Goal: Task Accomplishment & Management: Use online tool/utility

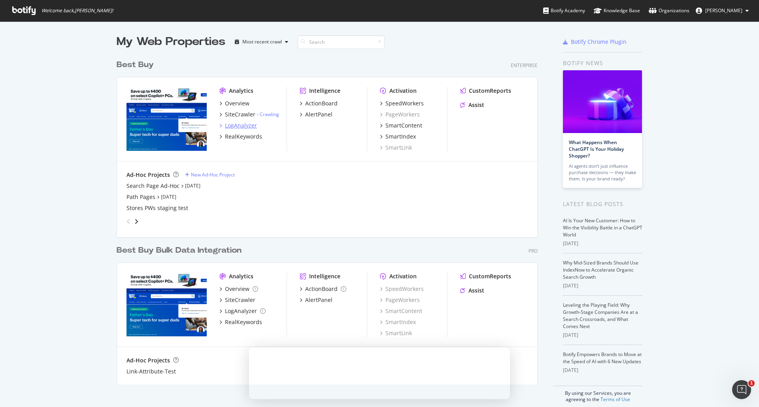
click at [237, 125] on div "LogAnalyzer" at bounding box center [241, 126] width 32 height 8
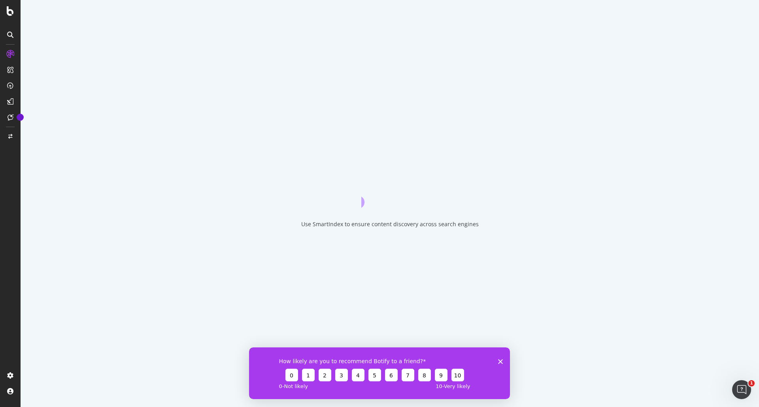
click at [499, 360] on icon "Close survey" at bounding box center [500, 361] width 5 height 5
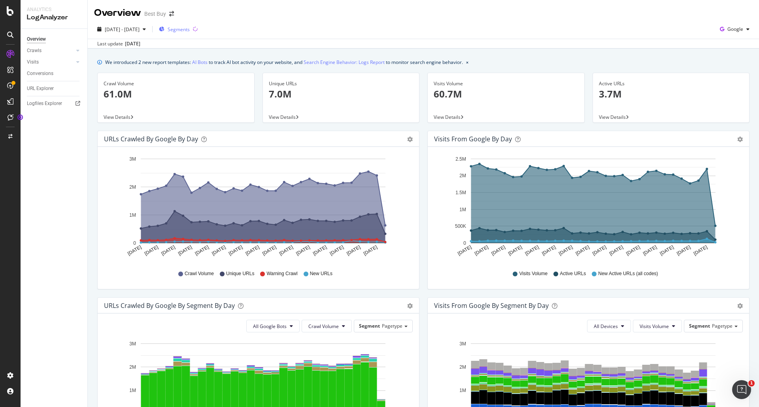
click at [190, 31] on span "Segments" at bounding box center [179, 29] width 22 height 7
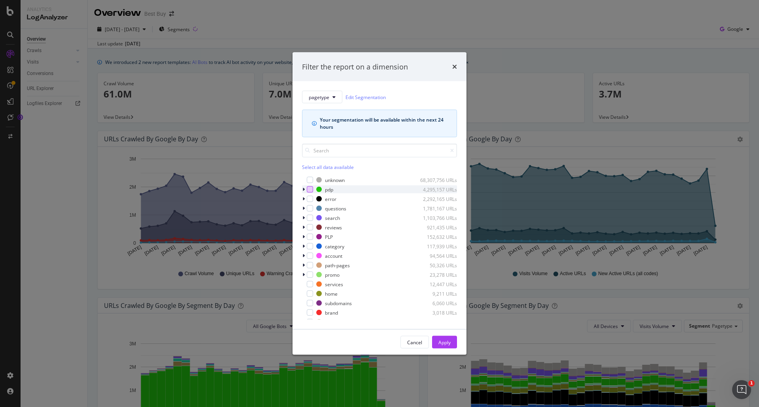
click at [309, 190] on div "modal" at bounding box center [310, 189] width 6 height 6
click at [303, 188] on icon "modal" at bounding box center [303, 189] width 2 height 5
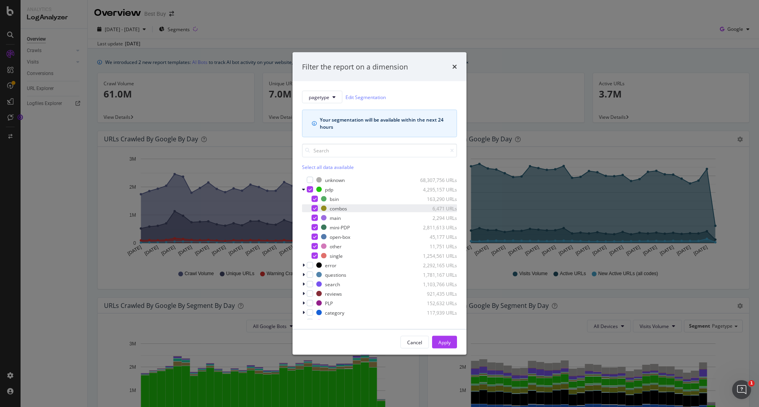
click at [314, 207] on icon "modal" at bounding box center [315, 209] width 4 height 4
click at [314, 216] on icon "modal" at bounding box center [315, 218] width 4 height 4
click at [312, 234] on div "modal" at bounding box center [314, 237] width 6 height 6
click at [312, 247] on div "modal" at bounding box center [314, 246] width 6 height 6
click at [313, 256] on icon "modal" at bounding box center [315, 256] width 4 height 4
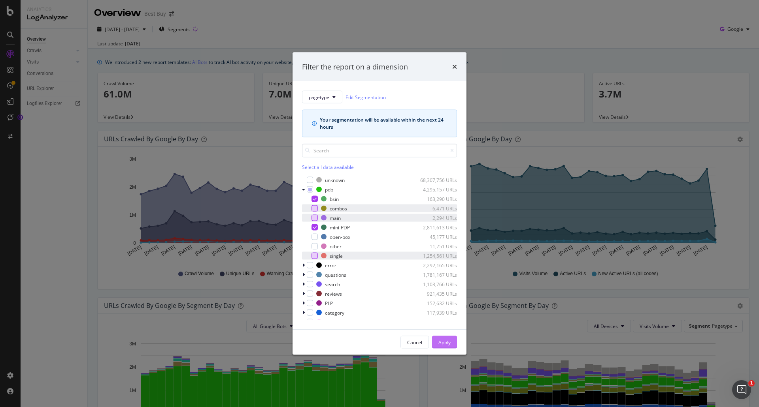
click at [438, 342] on div "Apply" at bounding box center [444, 342] width 12 height 7
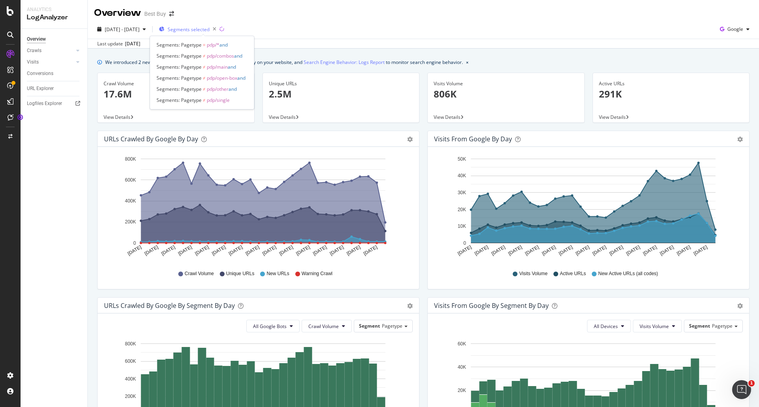
click at [205, 30] on span "Segments selected" at bounding box center [189, 29] width 42 height 7
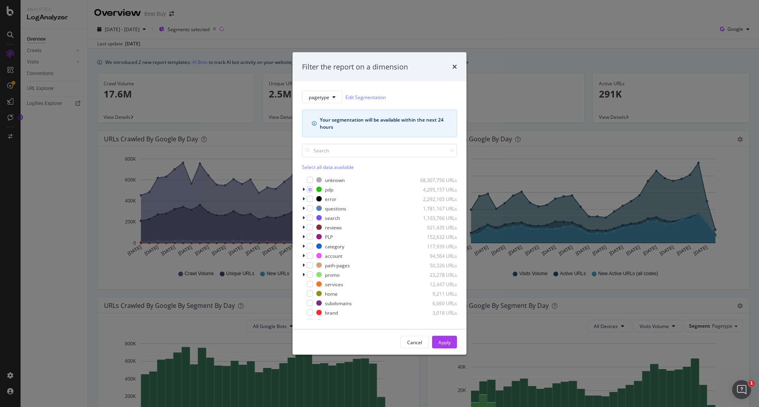
click at [301, 189] on div "pagetype Edit Segmentation Your segmentation will be available within the next …" at bounding box center [379, 205] width 174 height 248
click at [302, 189] on icon "modal" at bounding box center [303, 189] width 2 height 5
click at [313, 229] on icon "modal" at bounding box center [315, 228] width 4 height 4
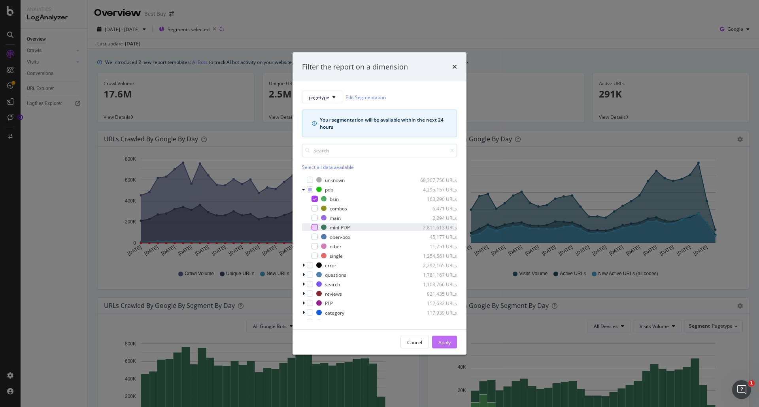
click at [443, 342] on div "Apply" at bounding box center [444, 342] width 12 height 7
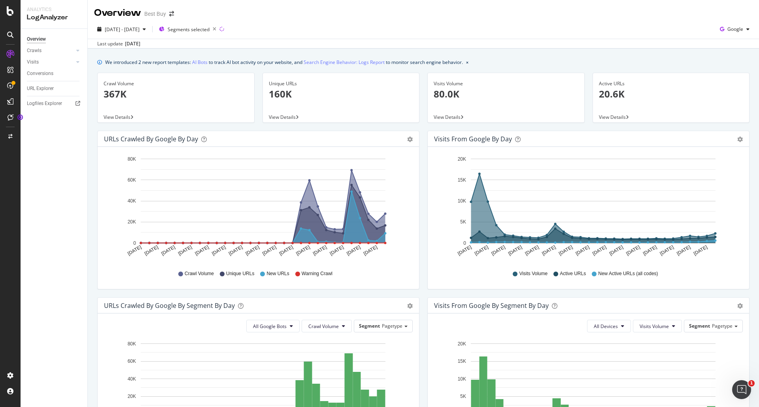
drag, startPoint x: 501, startPoint y: 30, endPoint x: 483, endPoint y: 41, distance: 20.6
click at [501, 30] on div "2025 Jul. 21st - Aug. 19th Segments selected Google" at bounding box center [423, 31] width 671 height 16
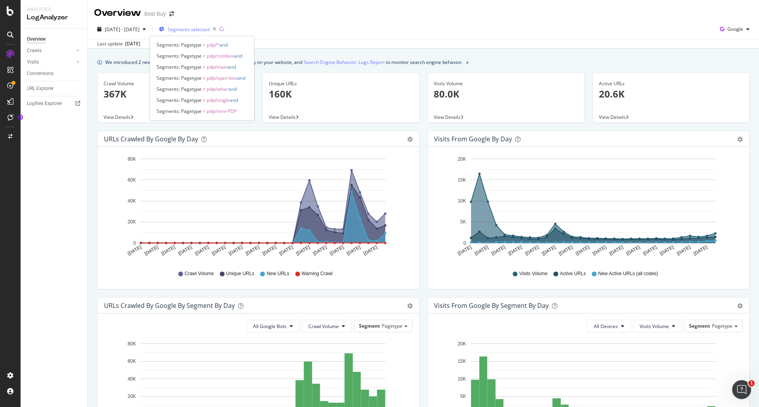
click at [209, 28] on span "Segments selected" at bounding box center [189, 29] width 42 height 7
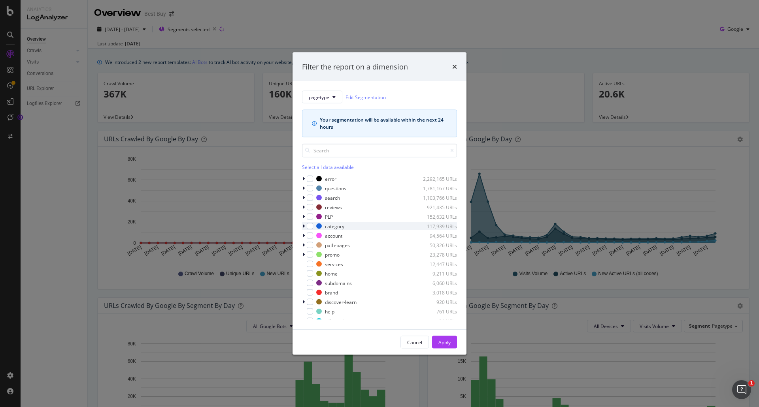
scroll to position [35, 0]
click at [302, 210] on div "modal" at bounding box center [304, 212] width 5 height 8
click at [302, 210] on icon "modal" at bounding box center [303, 211] width 3 height 5
click at [303, 190] on icon "modal" at bounding box center [303, 189] width 2 height 5
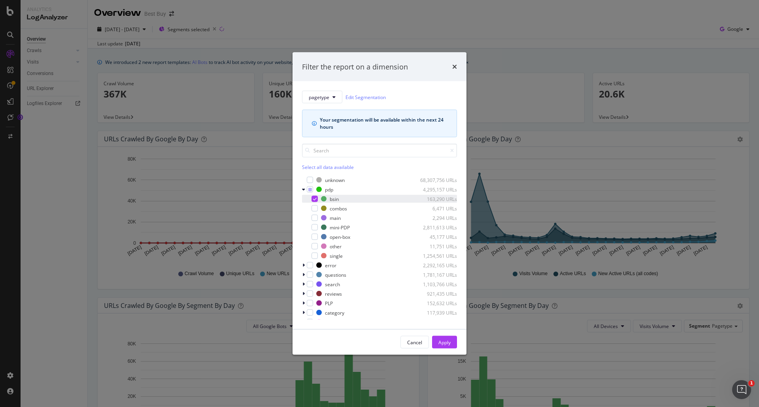
click at [315, 200] on icon "modal" at bounding box center [315, 199] width 4 height 4
click at [314, 226] on div "modal" at bounding box center [314, 227] width 6 height 6
click at [446, 342] on div "Apply" at bounding box center [444, 342] width 12 height 7
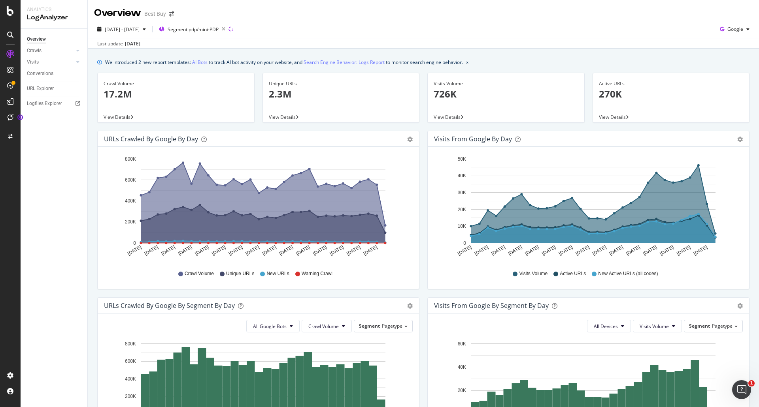
click at [294, 121] on div "View Details" at bounding box center [341, 116] width 156 height 11
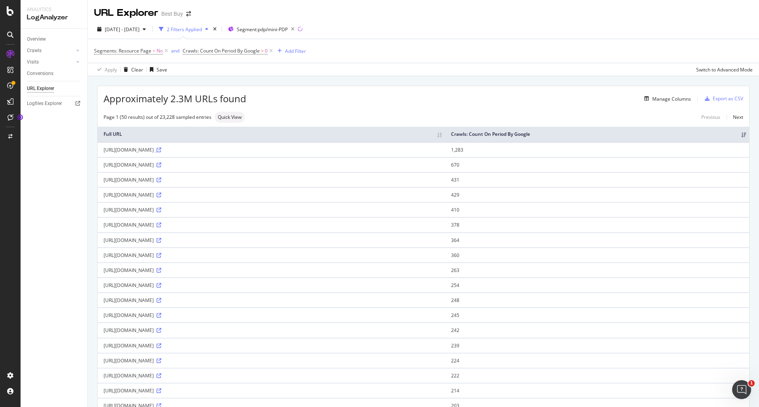
click at [161, 153] on icon at bounding box center [158, 150] width 5 height 5
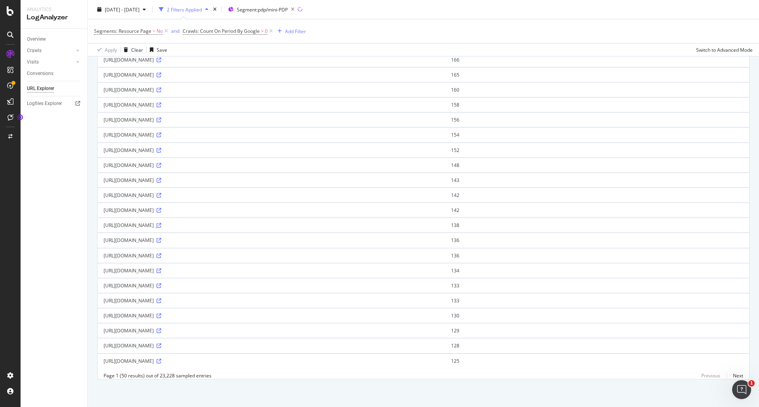
click at [161, 223] on icon at bounding box center [158, 225] width 5 height 5
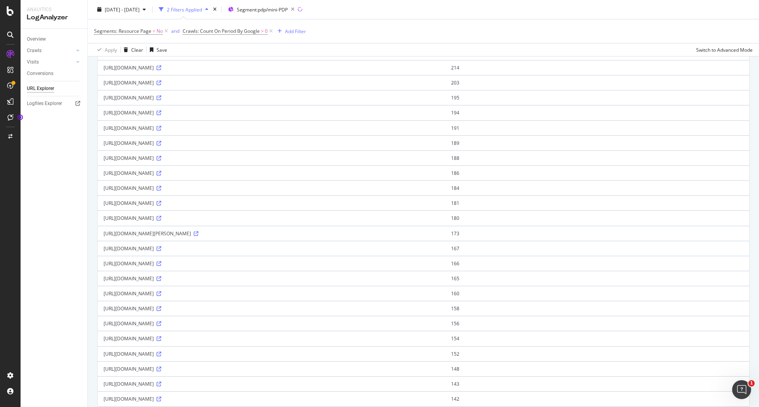
scroll to position [270, 0]
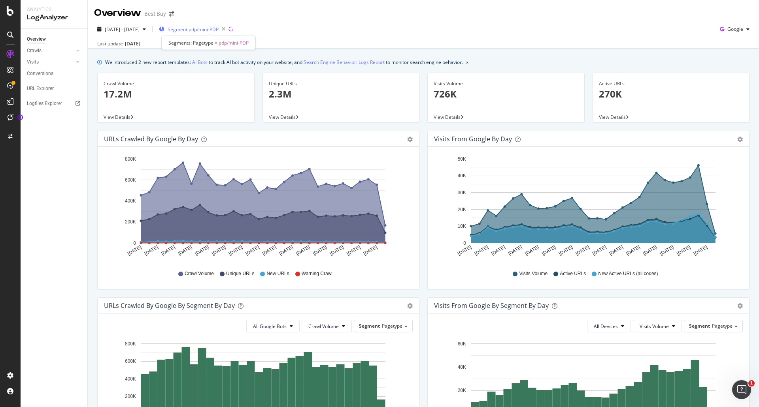
click at [218, 29] on span "Segment: pdp/mini-PDP" at bounding box center [193, 29] width 51 height 7
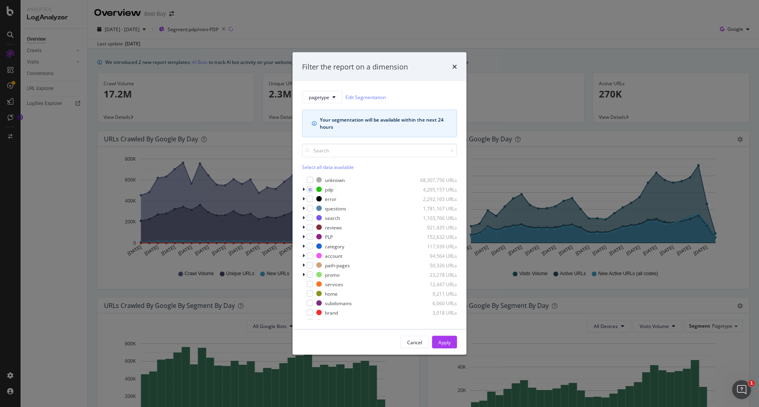
click at [301, 188] on div "pagetype Edit Segmentation Your segmentation will be available within the next …" at bounding box center [379, 205] width 174 height 248
click at [304, 189] on icon "modal" at bounding box center [303, 189] width 2 height 5
click at [313, 228] on icon "modal" at bounding box center [315, 228] width 4 height 4
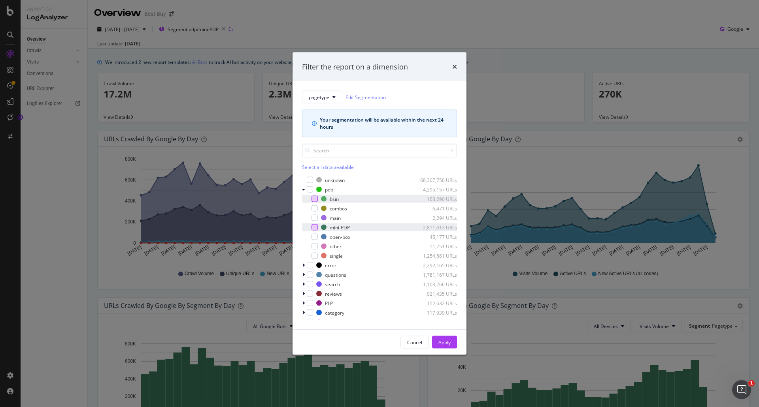
click at [315, 200] on div "modal" at bounding box center [314, 199] width 6 height 6
click at [446, 345] on div "Apply" at bounding box center [444, 342] width 12 height 7
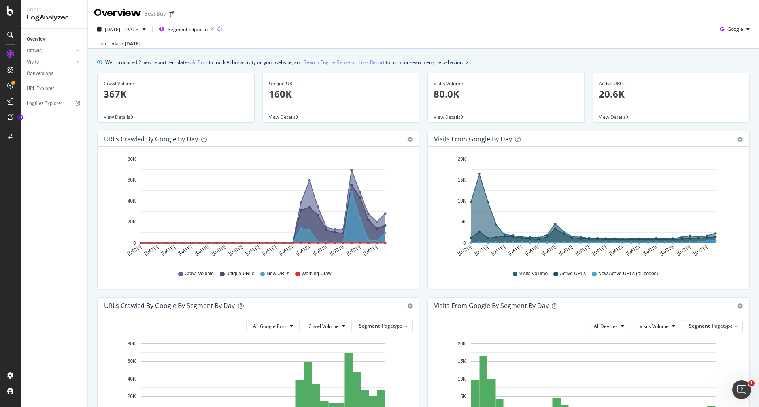
click at [298, 105] on div "Unique URLs 160K" at bounding box center [341, 92] width 145 height 38
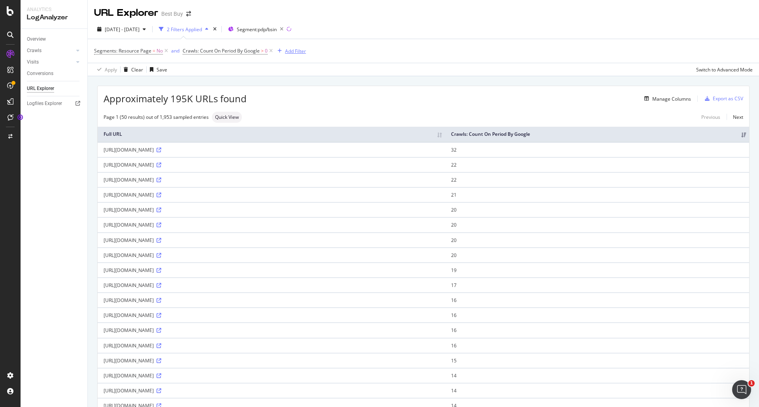
click at [299, 49] on div "Add Filter" at bounding box center [295, 51] width 21 height 7
click at [562, 48] on div "Segments: Resource Page = No and Crawls: Count On Period By Google > 0 Add Filt…" at bounding box center [423, 51] width 658 height 24
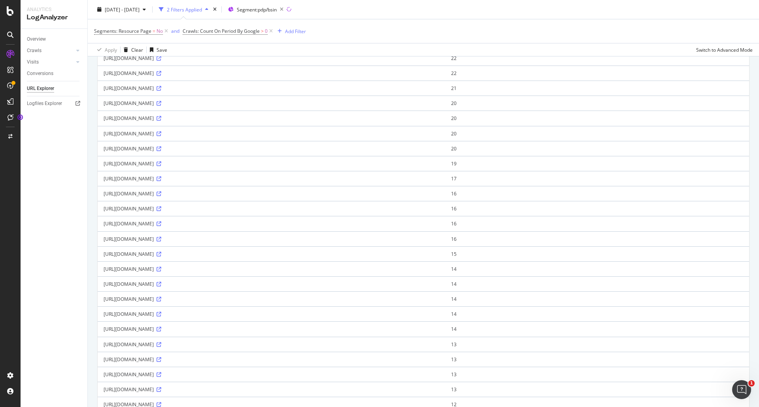
scroll to position [119, 0]
click at [161, 271] on icon at bounding box center [158, 272] width 5 height 5
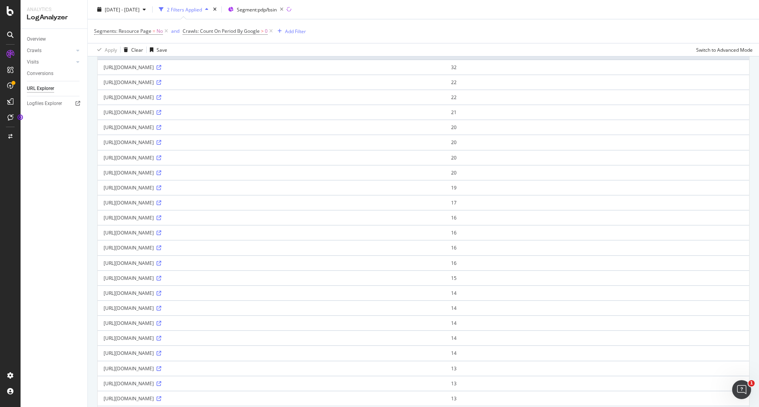
scroll to position [0, 0]
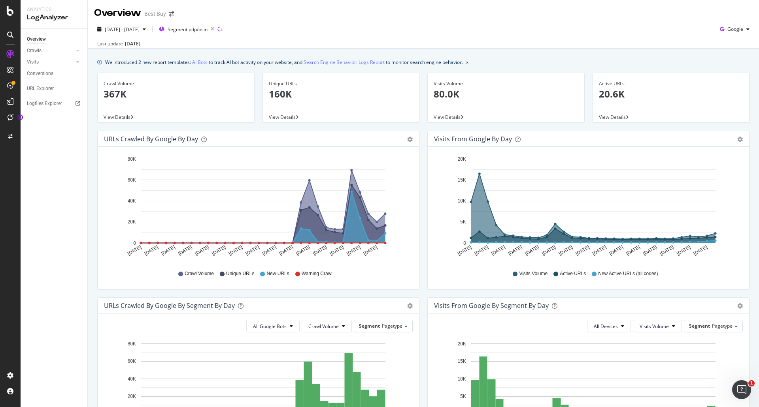
click at [297, 111] on div "Unique URLs 160K" at bounding box center [341, 92] width 145 height 38
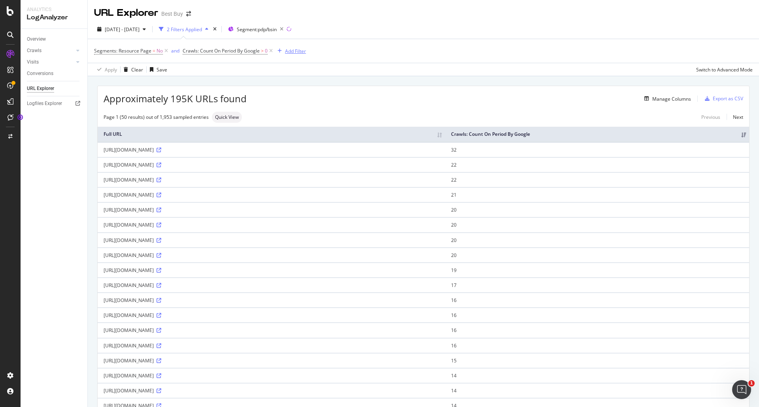
click at [286, 55] on div "Add Filter" at bounding box center [290, 51] width 32 height 9
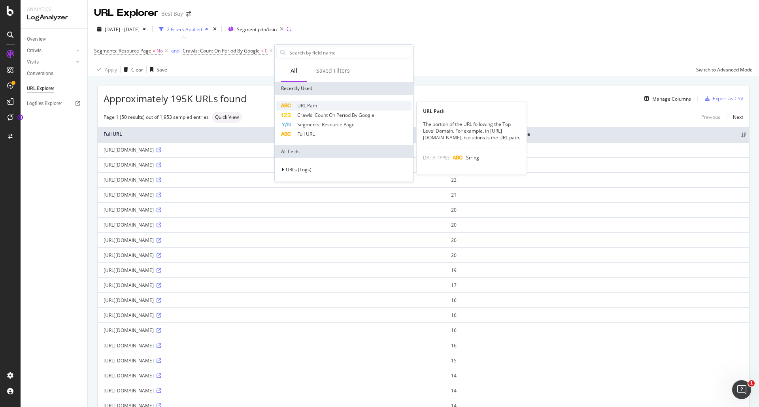
click at [309, 107] on span "URL Path" at bounding box center [307, 105] width 20 height 7
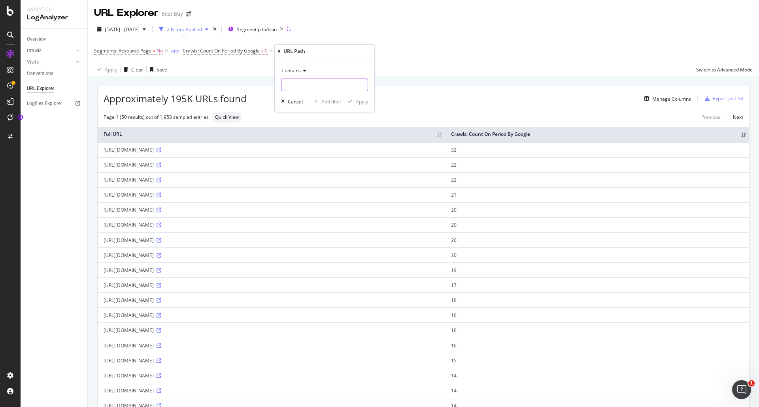
click at [316, 83] on input "text" at bounding box center [324, 85] width 86 height 13
type input "/sku/"
click at [367, 99] on div "Apply" at bounding box center [362, 101] width 12 height 7
click at [338, 51] on icon at bounding box center [339, 51] width 7 height 8
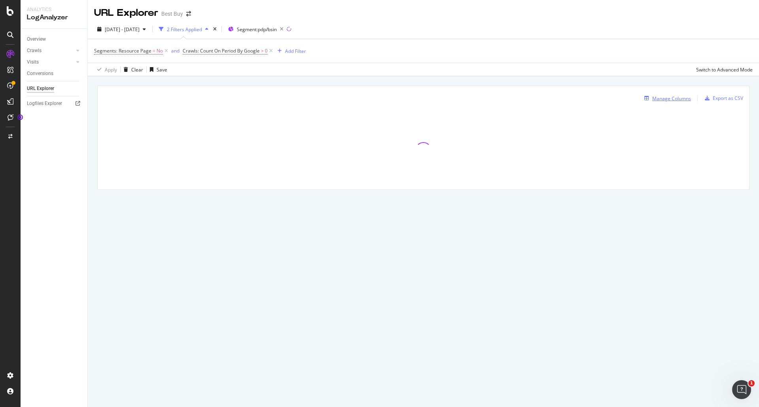
click at [655, 99] on div "Manage Columns" at bounding box center [671, 98] width 39 height 7
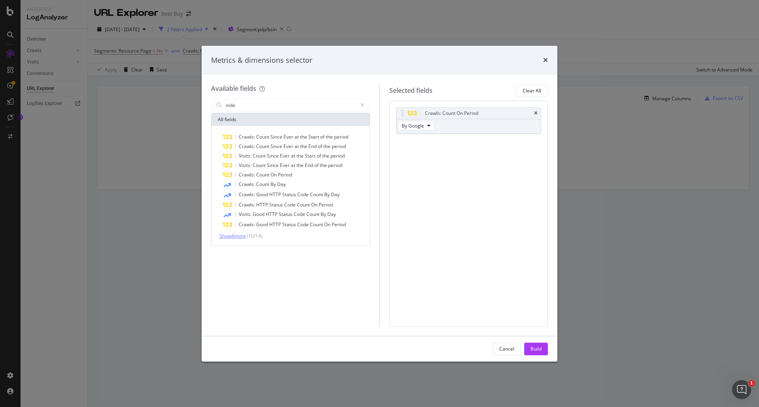
type input "inde"
click at [240, 239] on span "Show 4 more" at bounding box center [232, 236] width 26 height 7
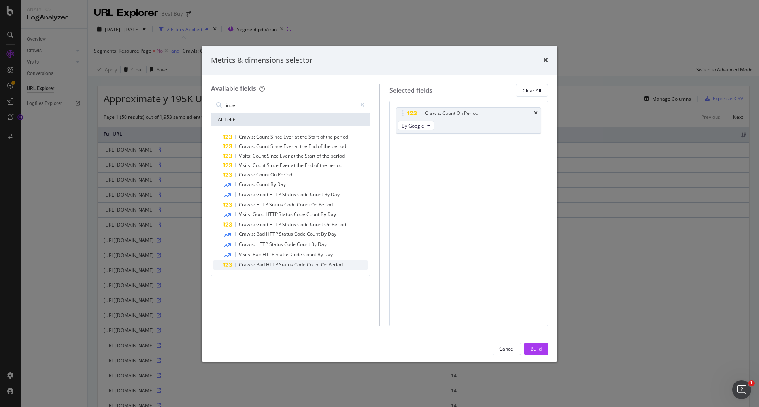
click at [331, 264] on span "Period" at bounding box center [335, 265] width 14 height 7
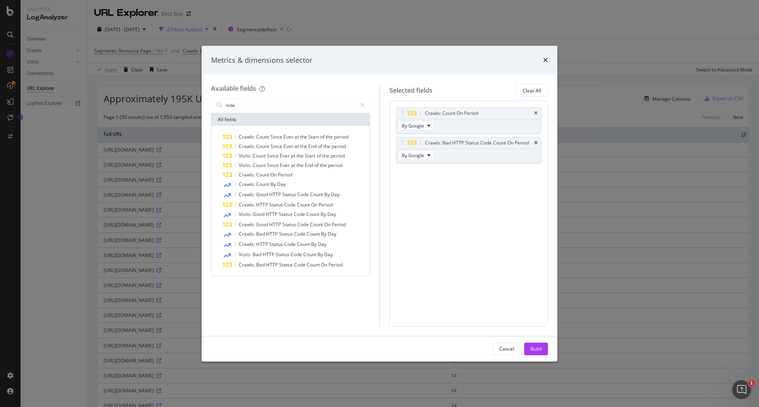
click at [534, 350] on div "Build" at bounding box center [535, 349] width 11 height 7
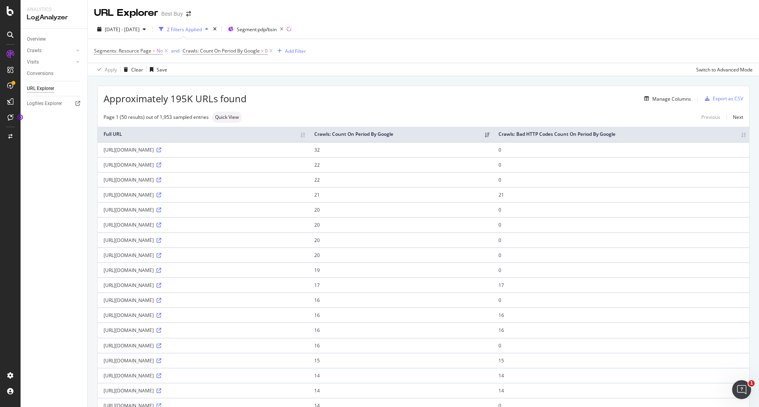
click at [161, 273] on icon at bounding box center [158, 270] width 5 height 5
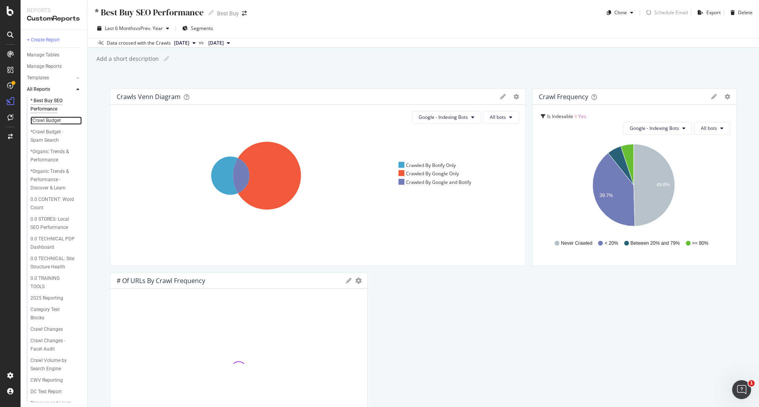
click at [55, 119] on div "*Crawl Budget" at bounding box center [45, 121] width 30 height 8
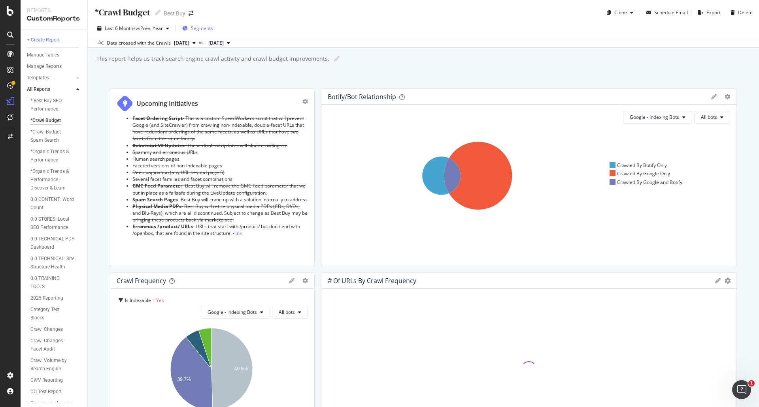
click at [200, 26] on span "Segments" at bounding box center [202, 28] width 22 height 7
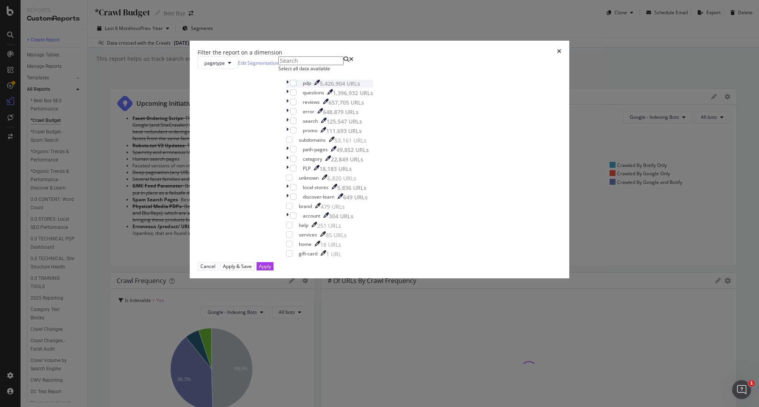
click at [288, 88] on icon "modal" at bounding box center [287, 84] width 2 height 8
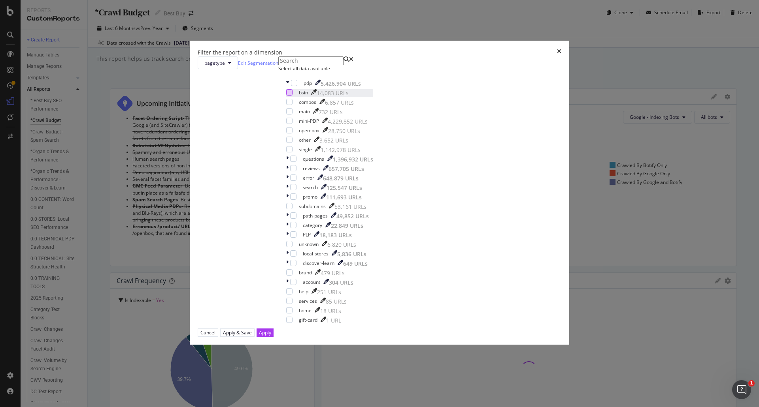
click at [292, 96] on div "modal" at bounding box center [289, 92] width 6 height 6
click at [271, 330] on div "Apply" at bounding box center [265, 333] width 12 height 7
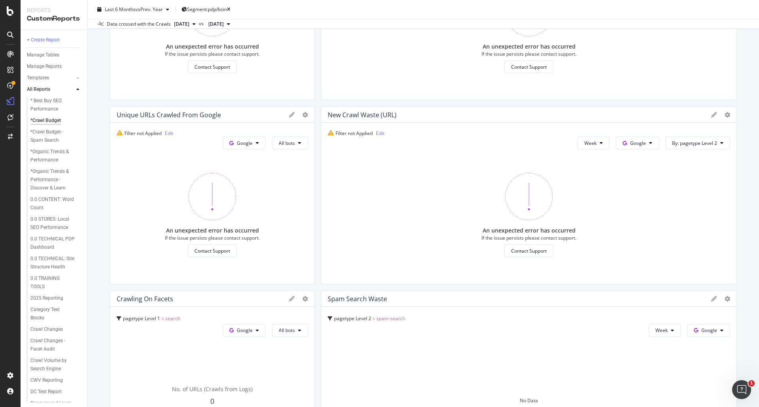
scroll to position [1106, 0]
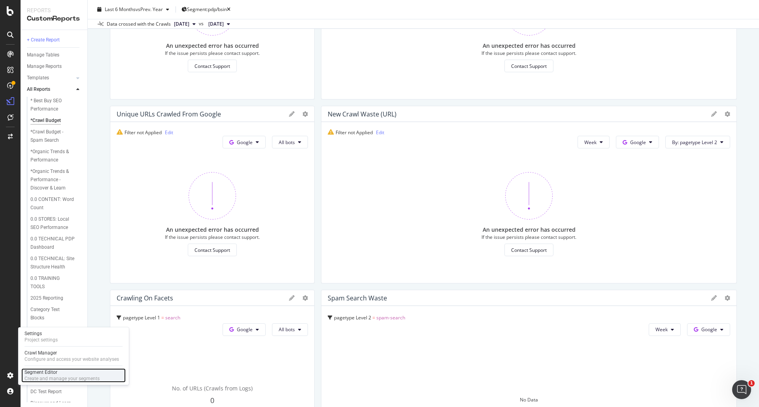
click at [44, 375] on div "Segment Editor" at bounding box center [61, 372] width 75 height 6
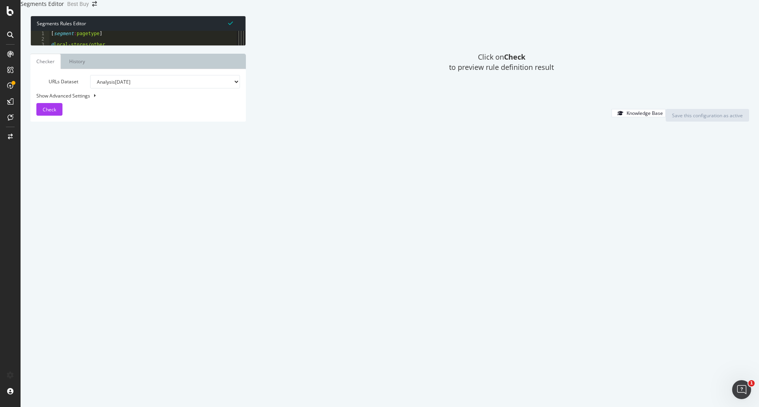
click at [162, 168] on div "[ segment : pagetype ] @ local-stores/other domain [DOMAIN_NAME] @ subdomains d…" at bounding box center [139, 175] width 181 height 288
type textarea "@error/promo"
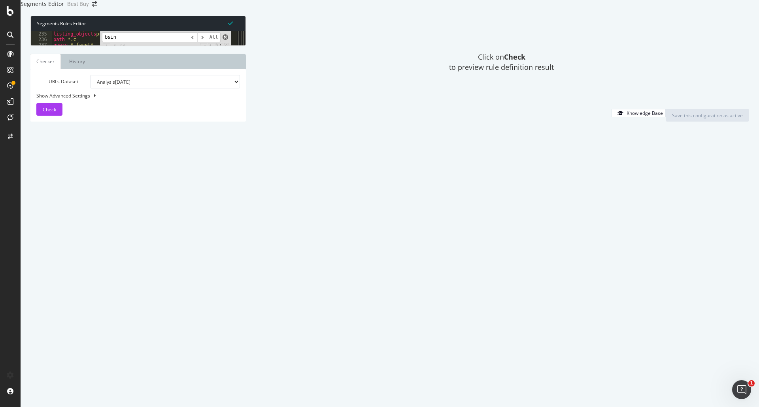
type input "bsin"
click at [224, 40] on span at bounding box center [225, 37] width 6 height 6
drag, startPoint x: 83, startPoint y: 198, endPoint x: 48, endPoint y: 181, distance: 39.1
click at [48, 45] on div "@error/promo 234 235 236 237 238 239 240 241 242 243 244 245 246 247 248 249 25…" at bounding box center [134, 38] width 206 height 15
click at [105, 45] on div "object category listing_objects product path *.c query *_facet* flag facets_1 f…" at bounding box center [141, 38] width 179 height 15
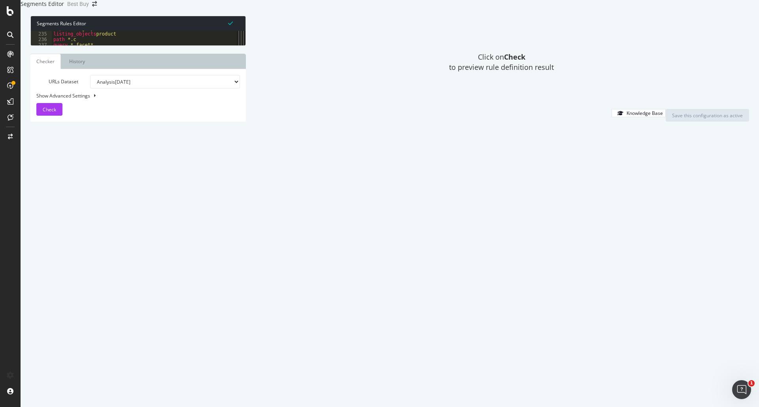
type textarea "path */sku/*"
paste textarea "path */sku/*"
click at [82, 178] on div "object category listing_objects product path *.c query *_facet* flag facets_1 f…" at bounding box center [141, 170] width 179 height 288
click at [85, 210] on div "object category listing_objects product path *.c query *_facet* flag facets_1 f…" at bounding box center [141, 170] width 179 height 288
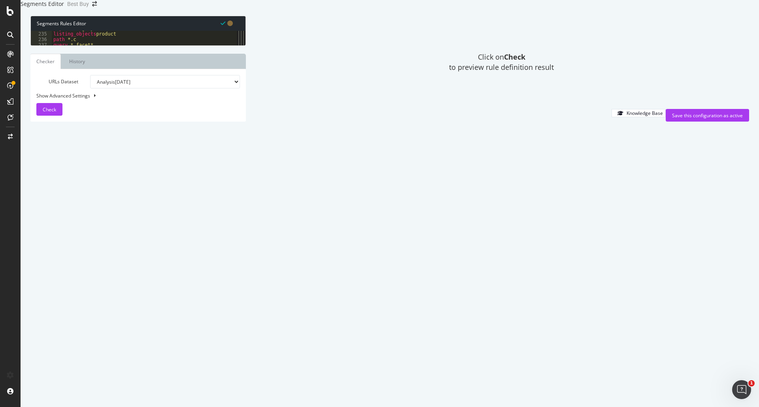
click at [74, 199] on div "object category listing_objects product path *.c query *_facet* flag facets_1 f…" at bounding box center [141, 170] width 179 height 288
click at [75, 200] on div "object category listing_objects product path *.c query *_facet* flag facets_1 f…" at bounding box center [141, 170] width 179 height 288
type textarea "path */product/*"
click at [54, 113] on span "Check" at bounding box center [49, 109] width 13 height 7
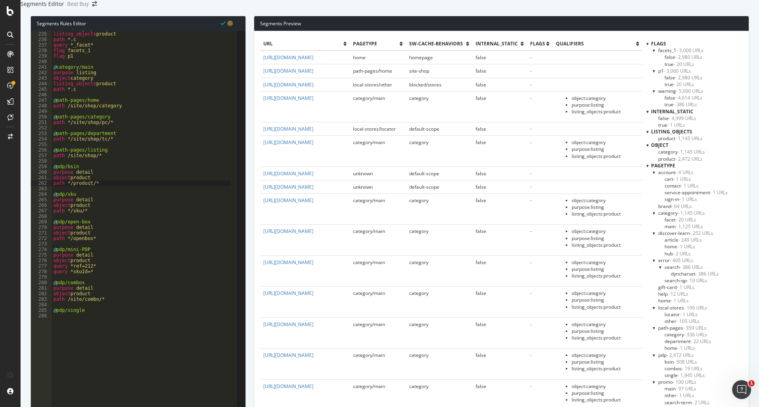
scroll to position [0, 0]
click at [662, 162] on span "product - 2,472 URLs" at bounding box center [680, 159] width 44 height 7
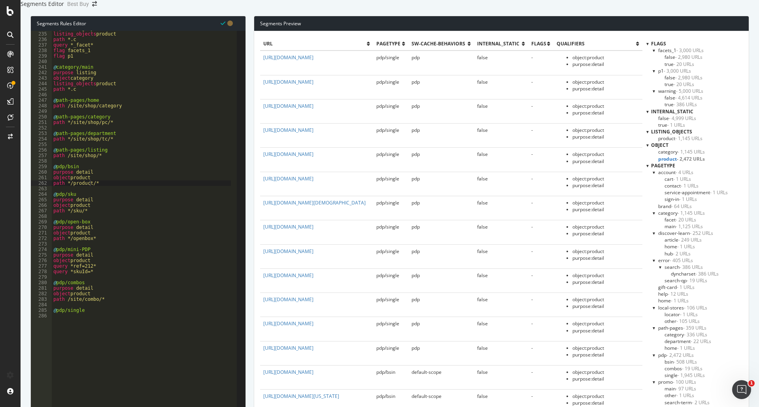
scroll to position [119, 0]
select select "5000"
select select "100"
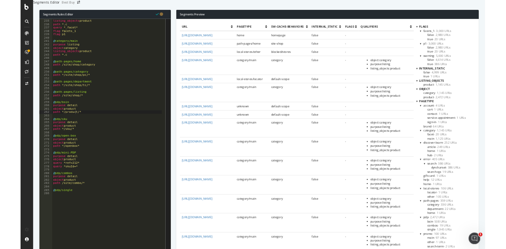
scroll to position [0, 0]
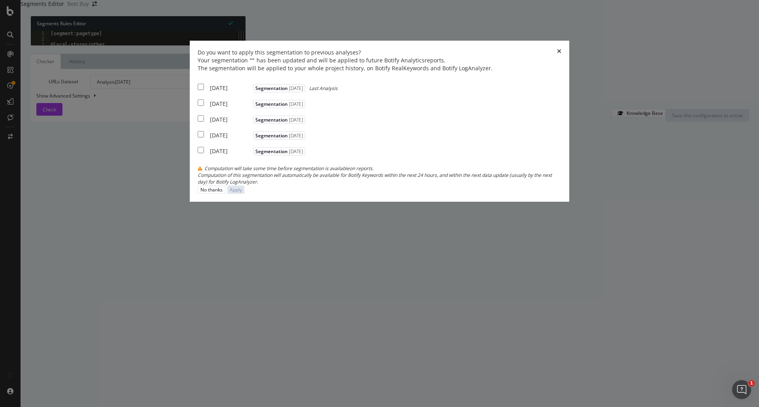
click at [204, 90] on input "modal" at bounding box center [201, 87] width 6 height 6
checkbox input "true"
click at [204, 106] on input "modal" at bounding box center [201, 103] width 6 height 6
checkbox input "true"
click at [204, 122] on input "modal" at bounding box center [201, 118] width 6 height 6
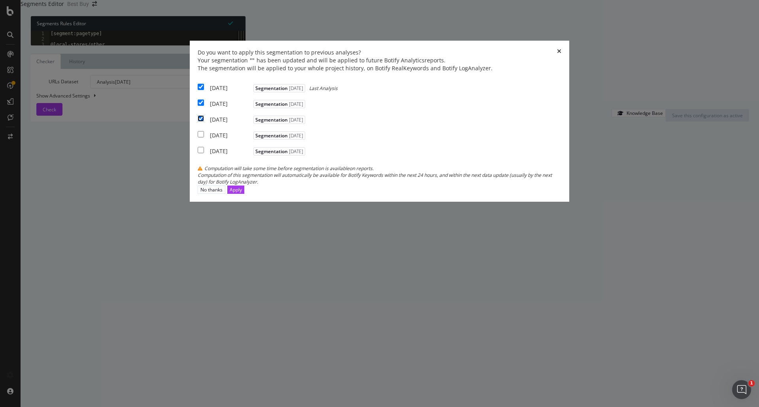
checkbox input "true"
click at [242, 193] on div "Apply" at bounding box center [236, 189] width 12 height 7
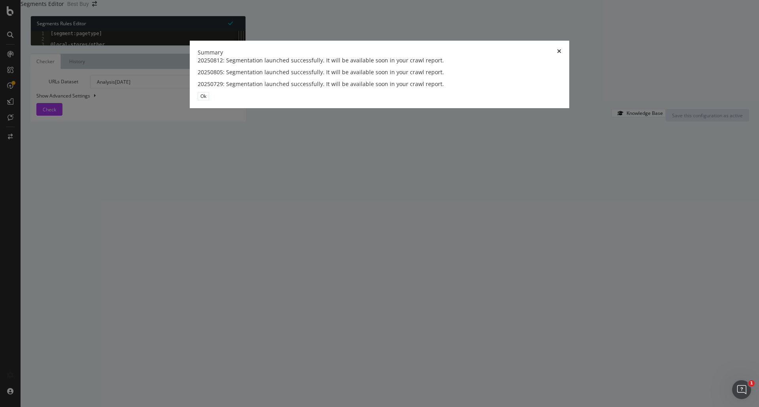
click at [525, 100] on div "Ok" at bounding box center [379, 96] width 363 height 8
click at [206, 100] on div "Ok" at bounding box center [203, 96] width 6 height 7
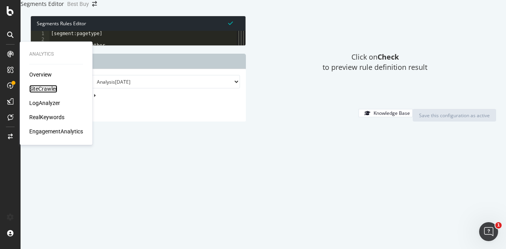
click at [41, 90] on div "SiteCrawler" at bounding box center [43, 89] width 28 height 8
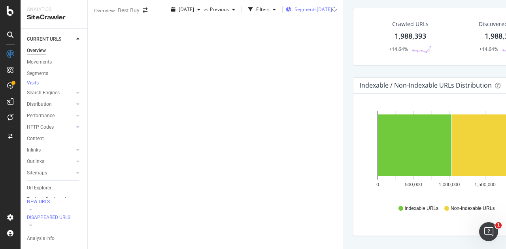
click at [294, 13] on span "Segments" at bounding box center [305, 9] width 22 height 7
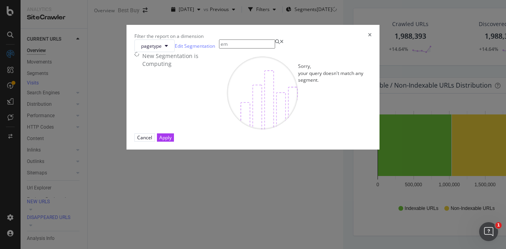
type input "e"
type input "customer"
click at [152, 141] on div "Cancel" at bounding box center [144, 137] width 15 height 7
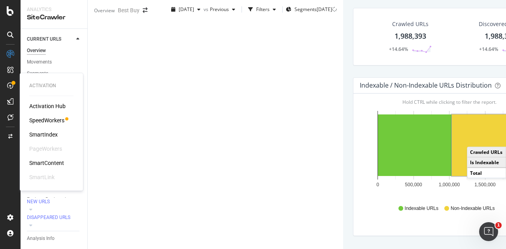
click at [42, 126] on div "Activation Hub SpeedWorkers SmartIndex PageWorkers SmartContent SmartLink" at bounding box center [51, 141] width 44 height 79
click at [42, 122] on div "SpeedWorkers" at bounding box center [46, 121] width 35 height 8
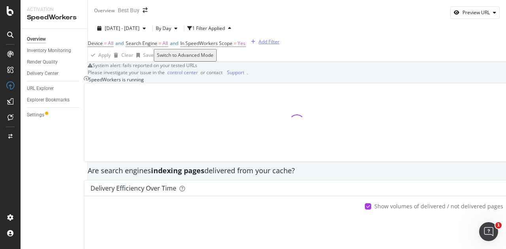
click at [258, 45] on div "Add Filter" at bounding box center [268, 41] width 21 height 7
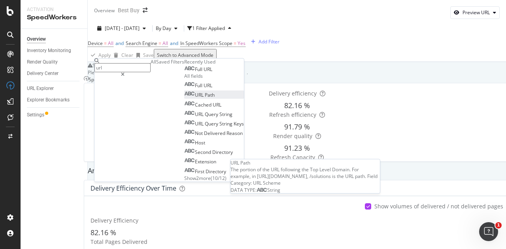
type input "url"
click at [205, 99] on span "Path" at bounding box center [210, 95] width 10 height 7
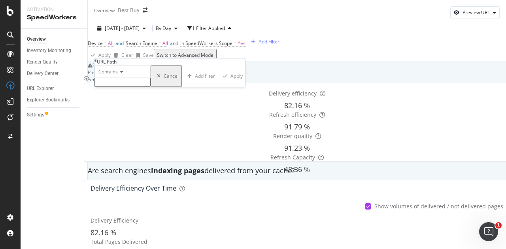
click at [140, 87] on input "text" at bounding box center [122, 82] width 56 height 9
type input "/customer/"
click at [232, 82] on div "Apply" at bounding box center [238, 78] width 12 height 7
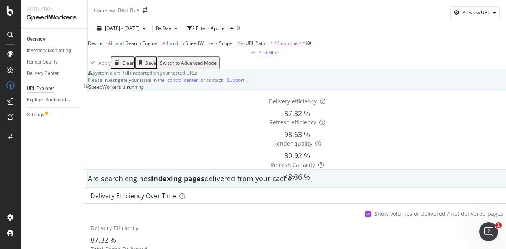
click at [38, 87] on div "URL Explorer" at bounding box center [40, 89] width 27 height 8
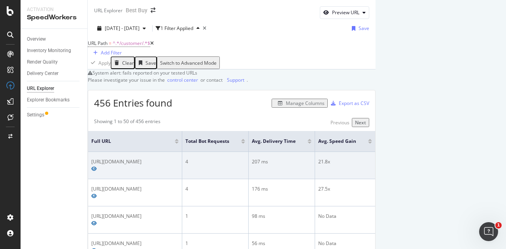
scroll to position [316, 0]
